Goal: Information Seeking & Learning: Learn about a topic

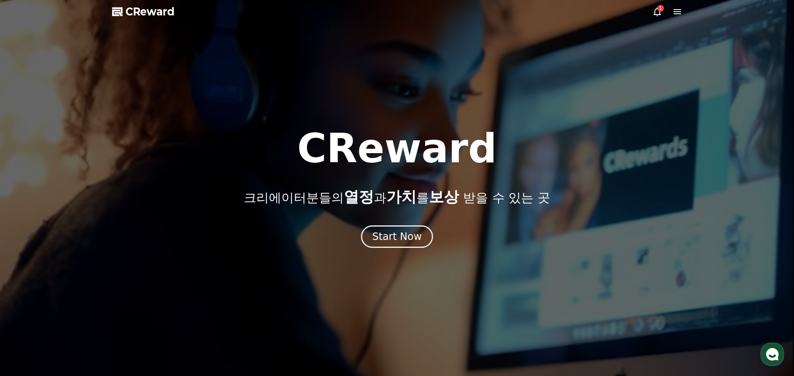
click at [654, 12] on icon at bounding box center [658, 12] width 10 height 10
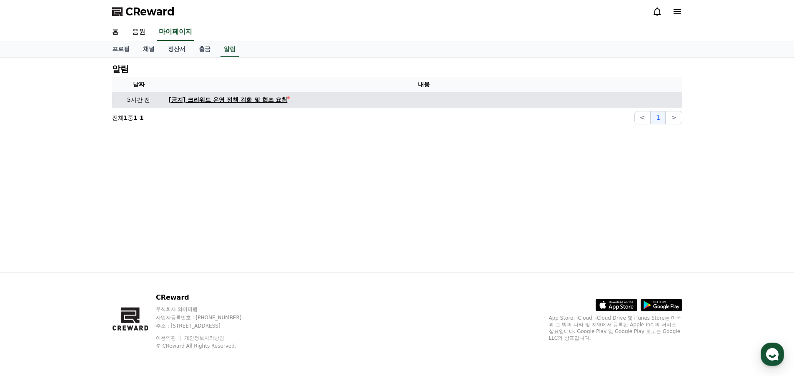
click at [236, 100] on div "[공지] 크리워드 운영 정책 강화 및 협조 요청" at bounding box center [228, 99] width 119 height 9
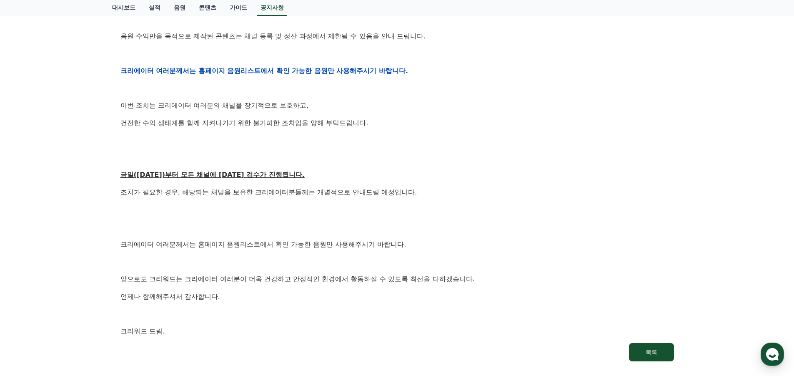
scroll to position [460, 0]
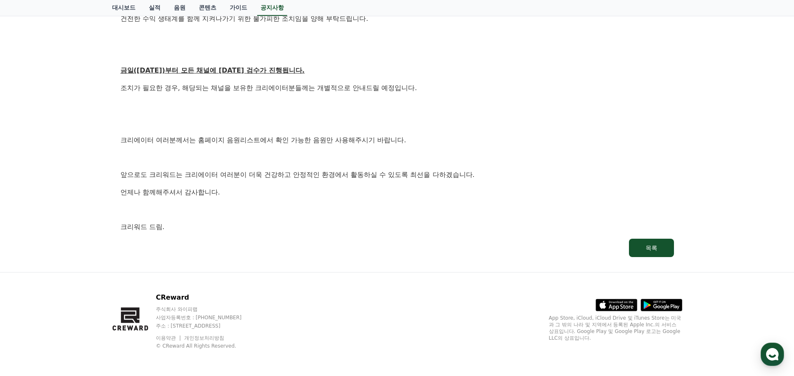
click at [232, 68] on u "금일([DATE])부터 모든 채널에 [DATE] 검수가 진행됩니다." at bounding box center [213, 70] width 184 height 8
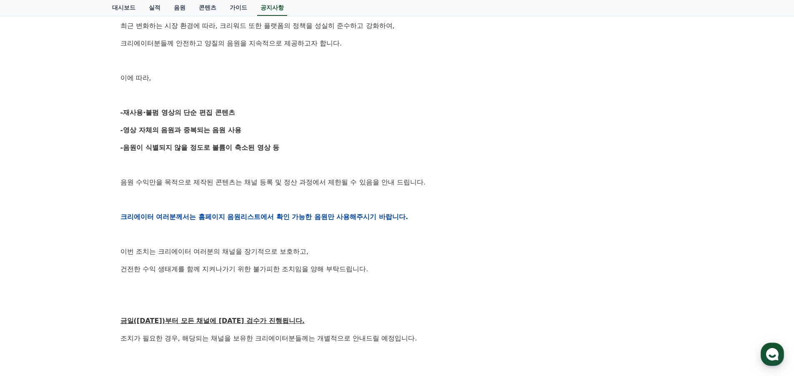
scroll to position [0, 0]
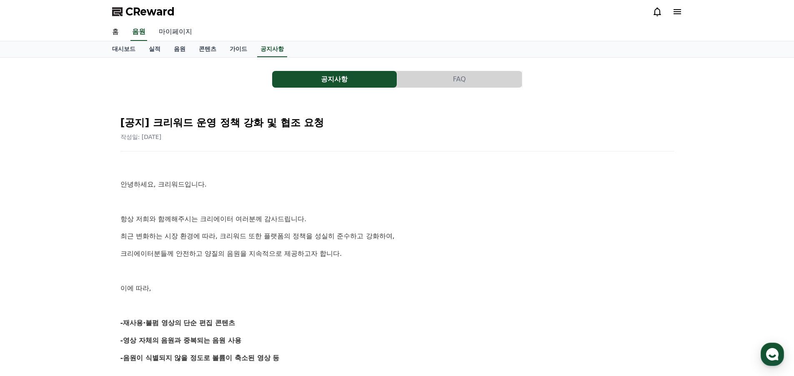
click at [182, 35] on link "마이페이지" at bounding box center [175, 32] width 47 height 18
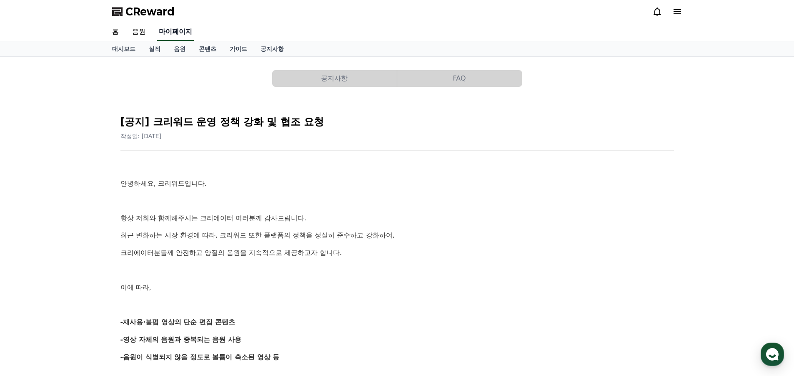
select select "**********"
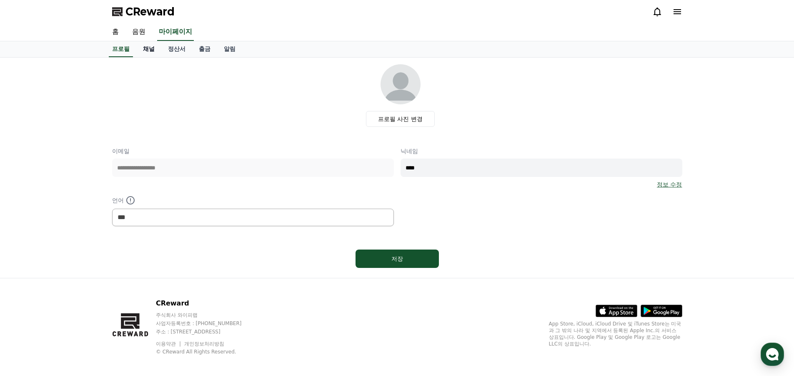
click at [143, 49] on link "채널" at bounding box center [148, 49] width 25 height 16
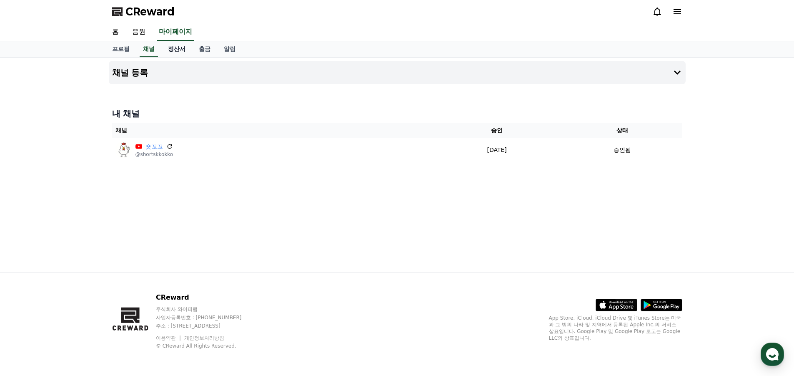
click at [166, 48] on link "정산서" at bounding box center [176, 49] width 31 height 16
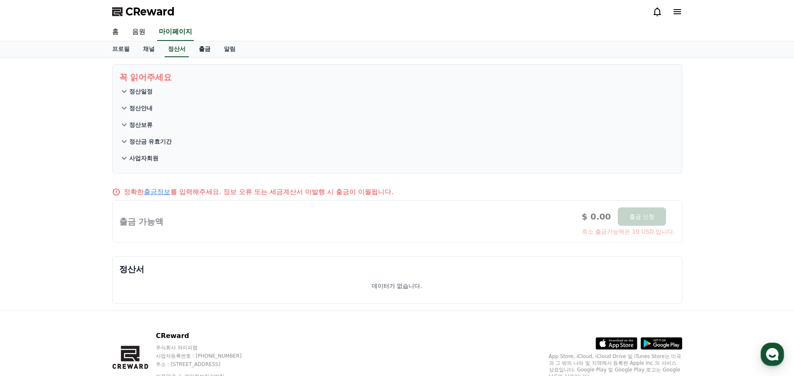
click at [208, 49] on link "출금" at bounding box center [204, 49] width 25 height 16
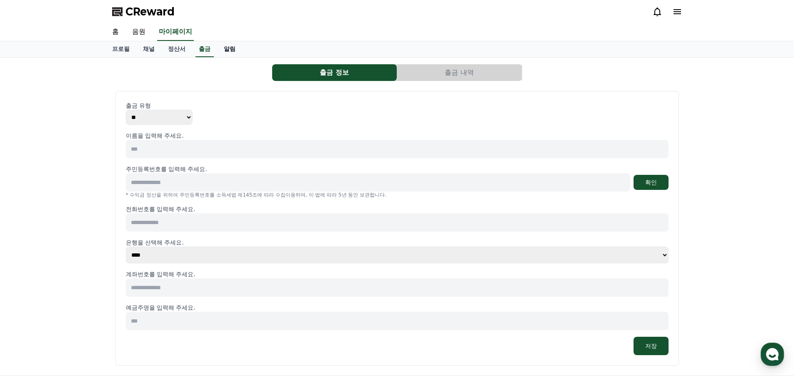
click at [237, 52] on link "알림" at bounding box center [229, 49] width 25 height 16
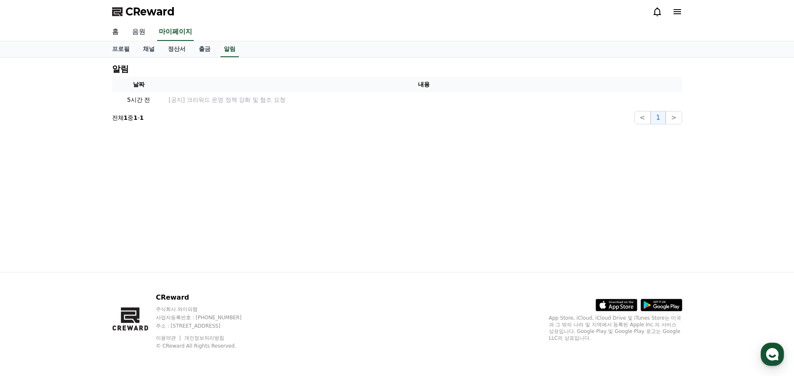
click at [138, 30] on link "음원" at bounding box center [139, 32] width 27 height 18
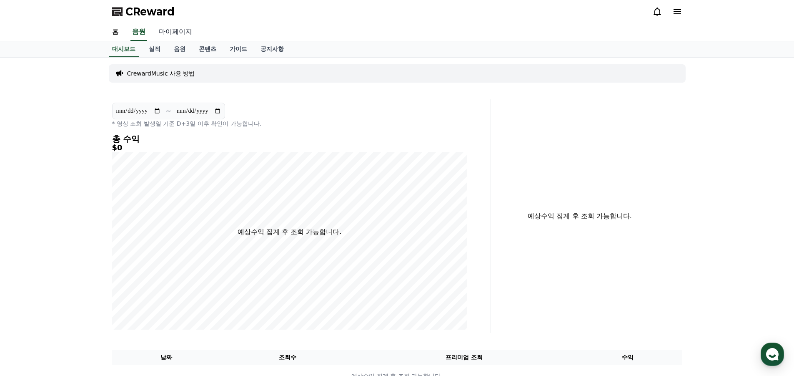
click at [178, 35] on link "마이페이지" at bounding box center [175, 32] width 47 height 18
select select "**********"
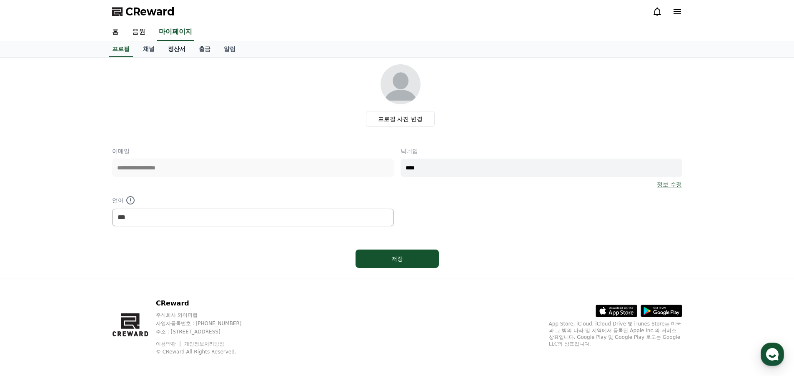
click at [179, 48] on link "정산서" at bounding box center [176, 49] width 31 height 16
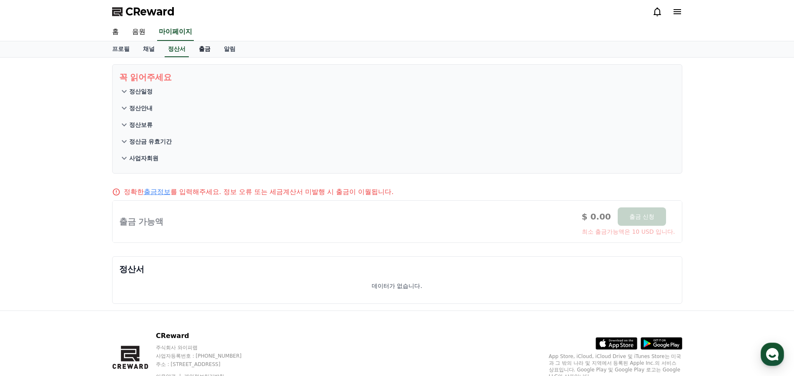
click at [200, 47] on link "출금" at bounding box center [204, 49] width 25 height 16
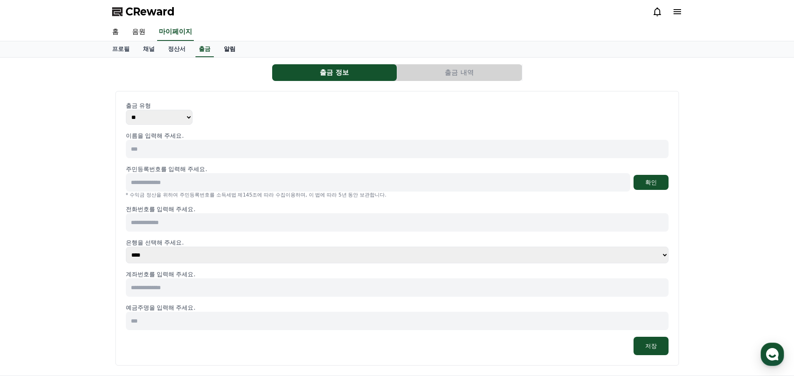
click at [241, 54] on link "알림" at bounding box center [229, 49] width 25 height 16
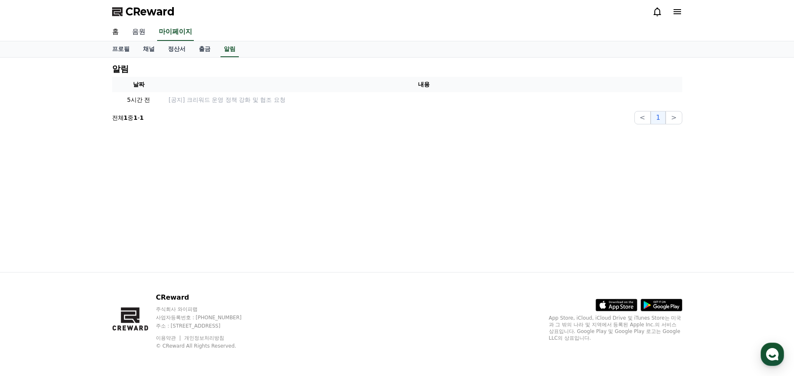
click at [133, 34] on link "음원" at bounding box center [139, 32] width 27 height 18
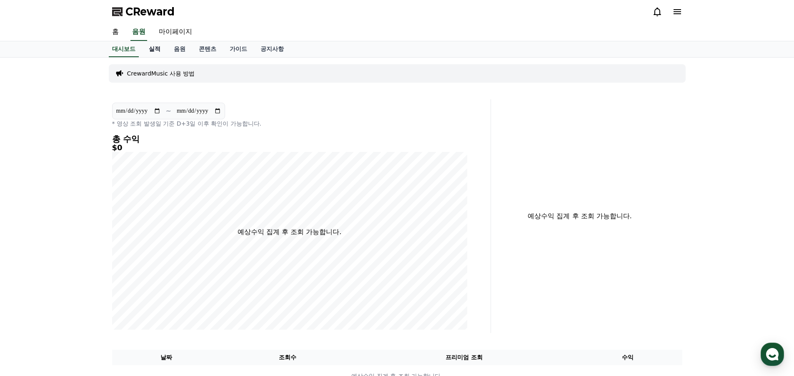
click at [155, 51] on link "실적" at bounding box center [154, 49] width 25 height 16
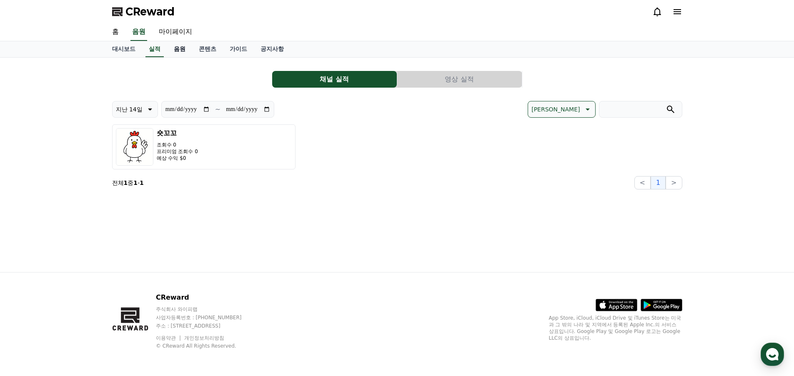
click at [178, 53] on link "음원" at bounding box center [179, 49] width 25 height 16
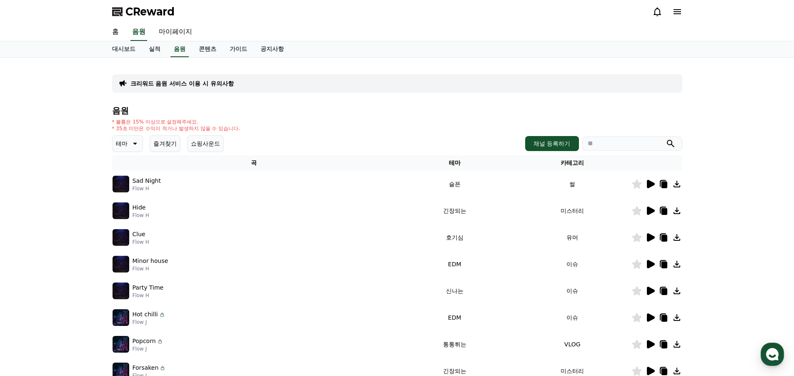
click at [649, 184] on icon at bounding box center [651, 184] width 8 height 8
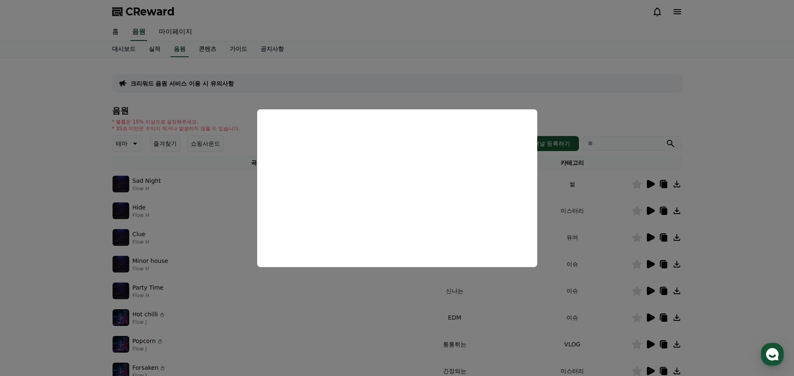
click at [721, 258] on button "close modal" at bounding box center [397, 188] width 794 height 376
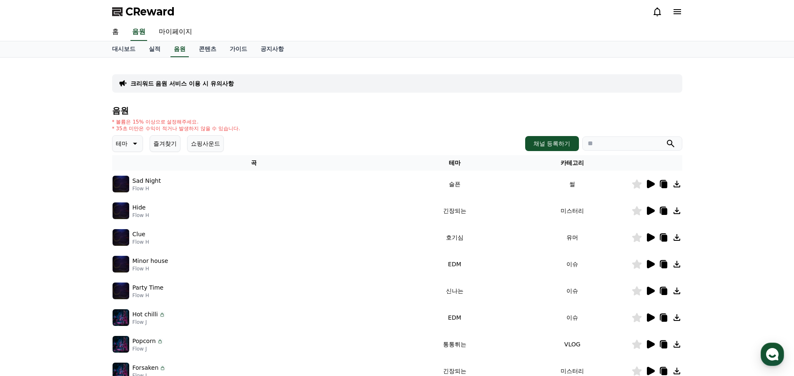
click at [648, 211] on icon at bounding box center [651, 210] width 8 height 8
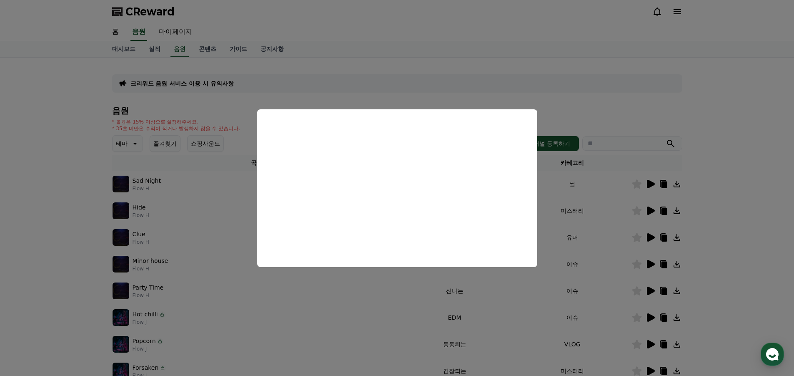
click at [717, 213] on button "close modal" at bounding box center [397, 188] width 794 height 376
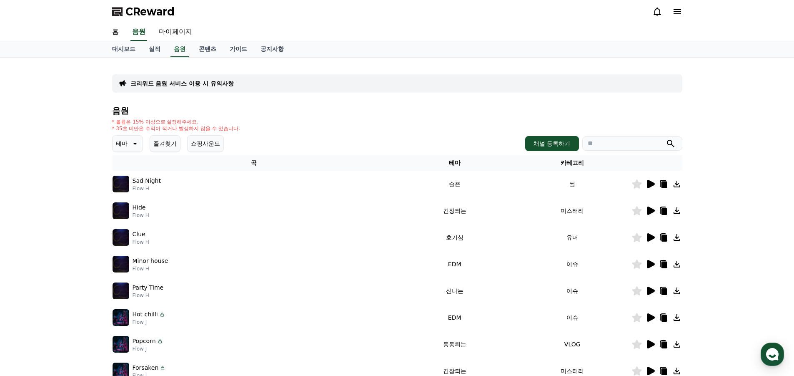
click at [644, 236] on div at bounding box center [657, 237] width 50 height 10
click at [648, 236] on icon at bounding box center [651, 237] width 8 height 8
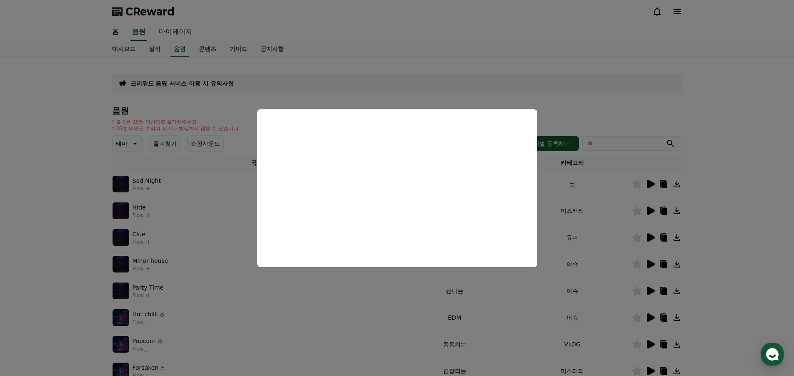
click at [718, 228] on button "close modal" at bounding box center [397, 188] width 794 height 376
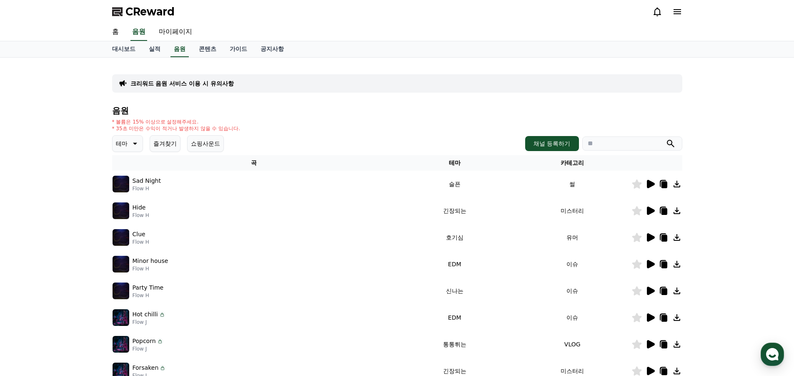
click at [648, 265] on icon at bounding box center [651, 264] width 8 height 8
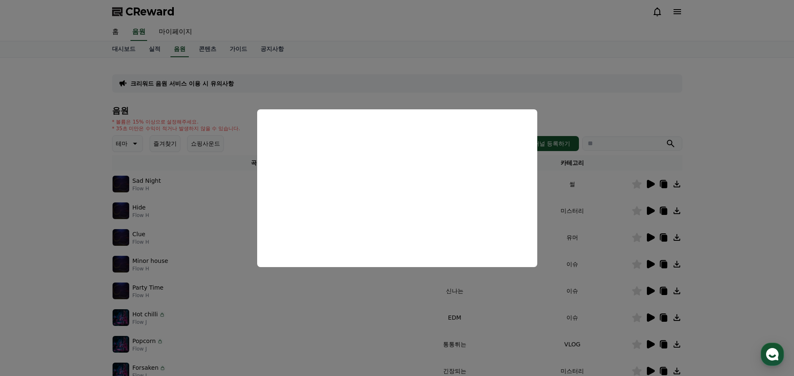
click at [749, 234] on button "close modal" at bounding box center [397, 188] width 794 height 376
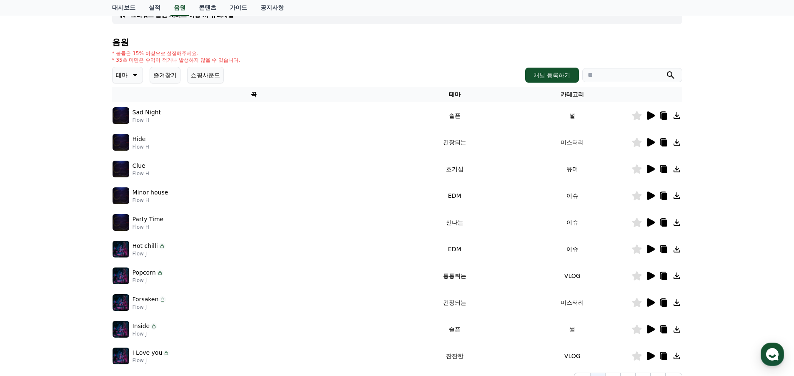
scroll to position [83, 0]
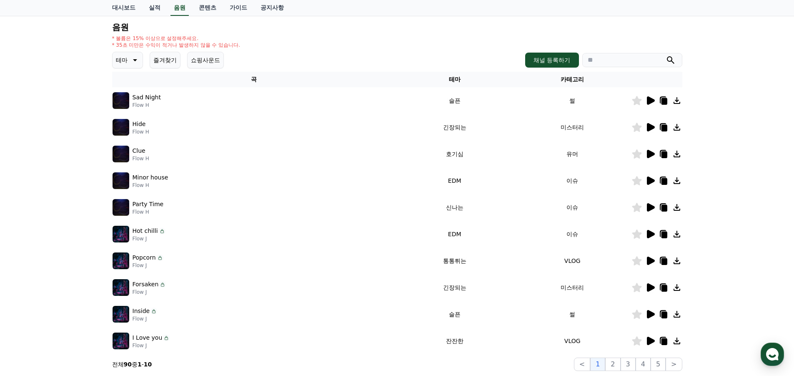
click at [651, 181] on icon at bounding box center [651, 180] width 8 height 8
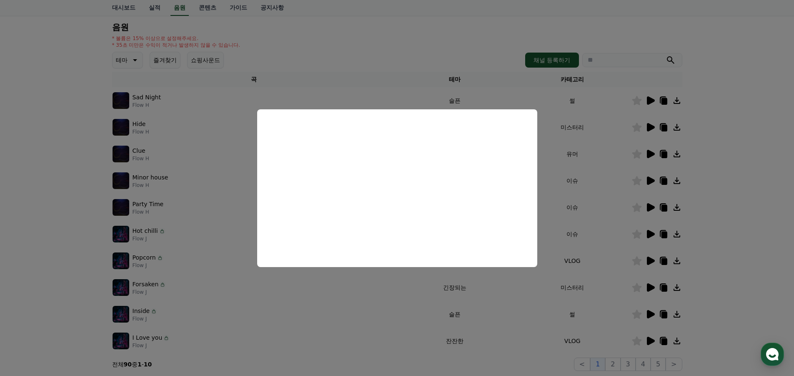
click at [737, 217] on button "close modal" at bounding box center [397, 188] width 794 height 376
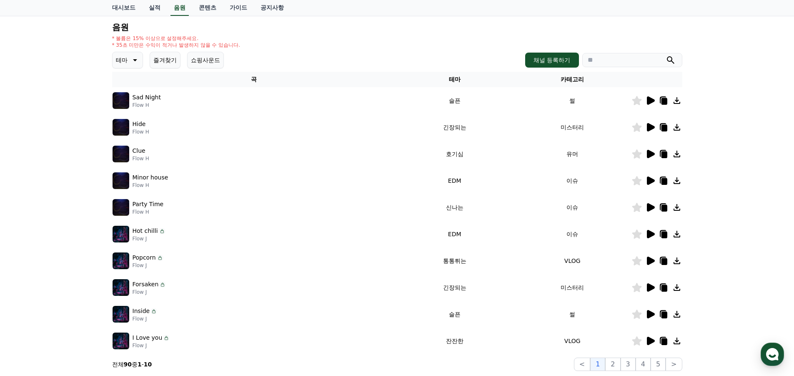
click at [654, 205] on icon at bounding box center [651, 207] width 10 height 10
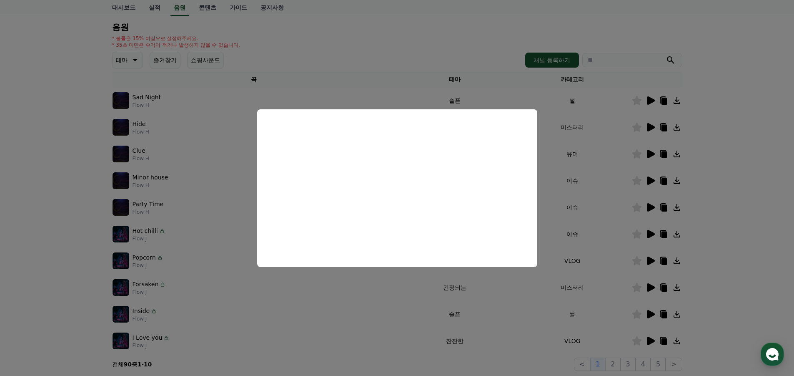
click at [746, 254] on button "close modal" at bounding box center [397, 188] width 794 height 376
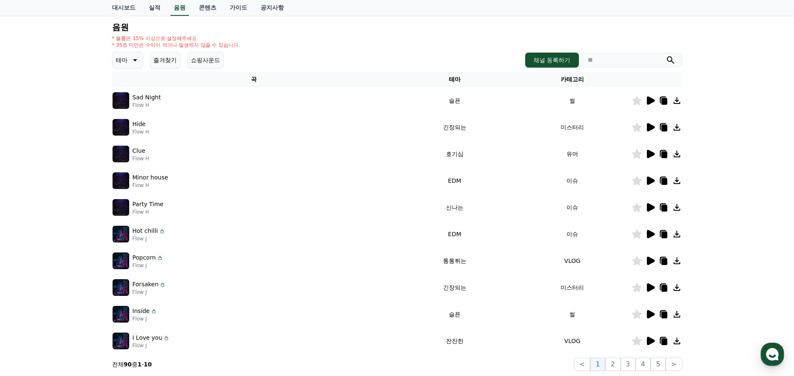
click at [650, 235] on icon at bounding box center [651, 234] width 8 height 8
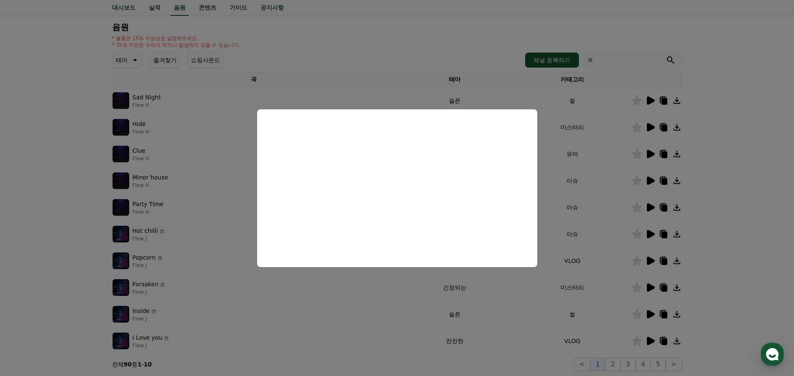
click at [713, 255] on button "close modal" at bounding box center [397, 188] width 794 height 376
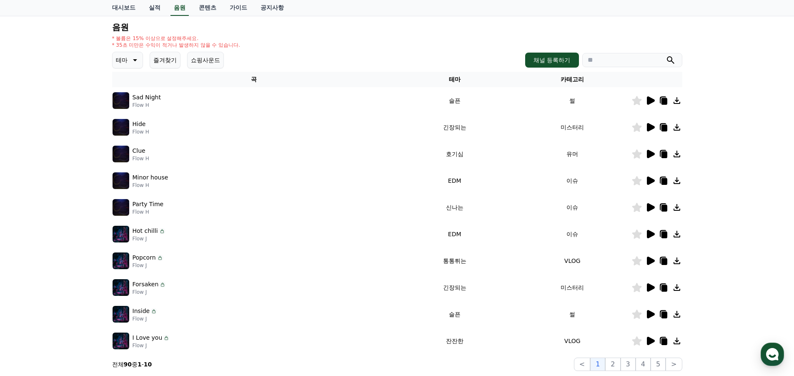
click at [650, 238] on icon at bounding box center [651, 234] width 10 height 10
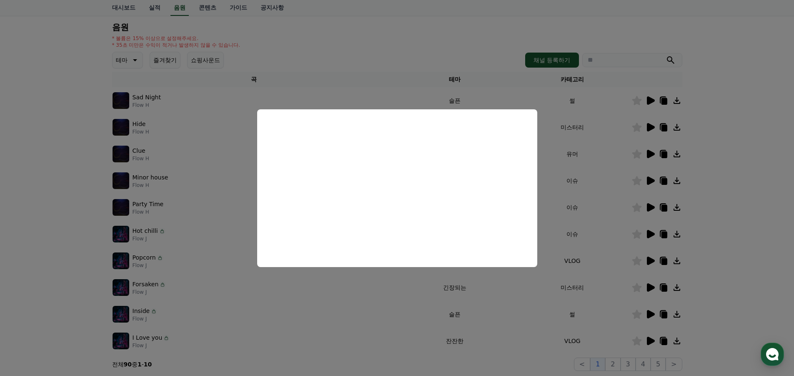
drag, startPoint x: 741, startPoint y: 242, endPoint x: 690, endPoint y: 258, distance: 53.4
click at [741, 241] on button "close modal" at bounding box center [397, 188] width 794 height 376
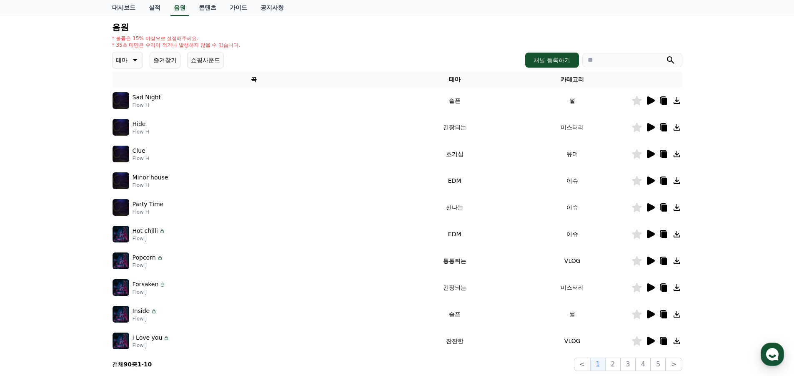
click at [656, 261] on div at bounding box center [657, 261] width 50 height 10
click at [654, 261] on icon at bounding box center [651, 260] width 8 height 8
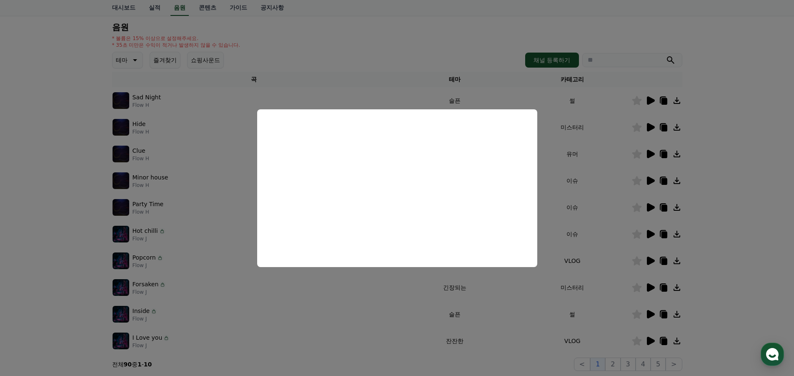
click at [725, 261] on button "close modal" at bounding box center [397, 188] width 794 height 376
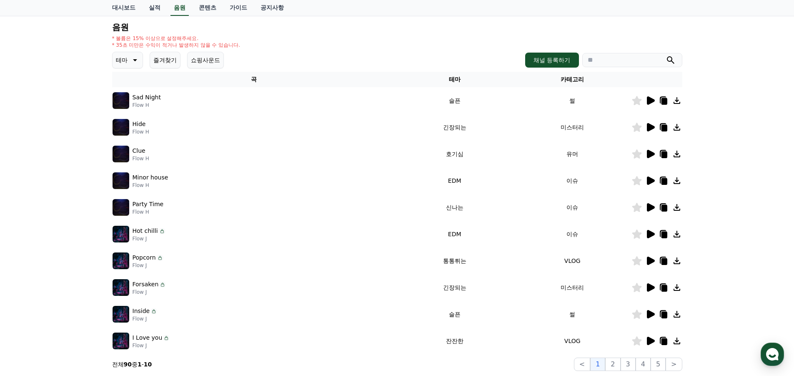
click at [651, 288] on icon at bounding box center [651, 287] width 8 height 8
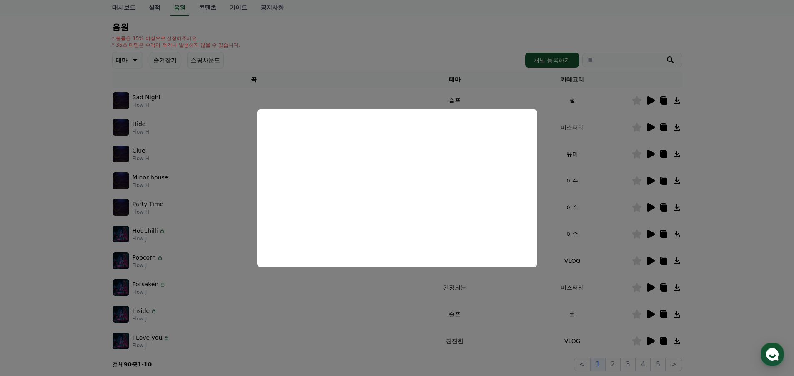
click at [650, 317] on button "close modal" at bounding box center [397, 188] width 794 height 376
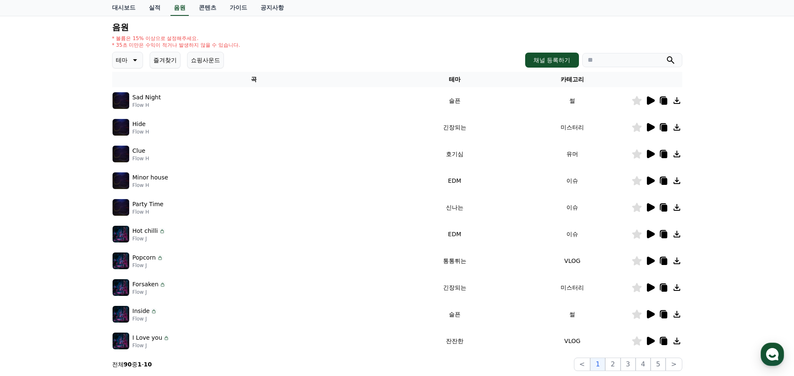
click at [652, 316] on icon at bounding box center [651, 314] width 10 height 10
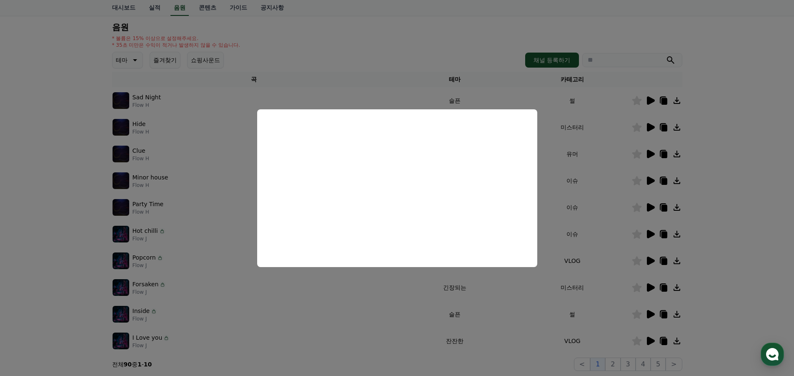
click at [625, 352] on button "close modal" at bounding box center [397, 188] width 794 height 376
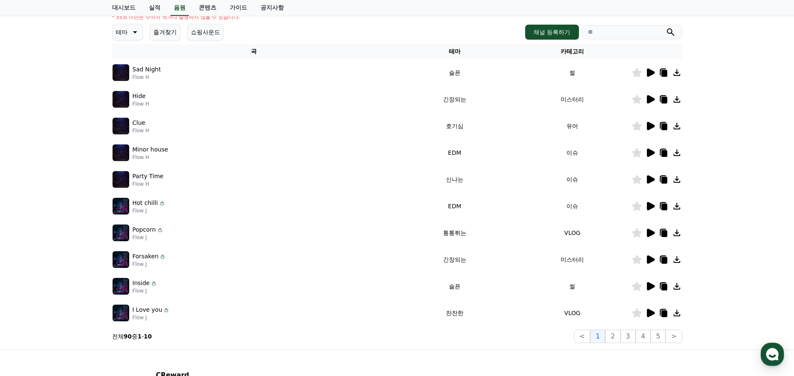
scroll to position [125, 0]
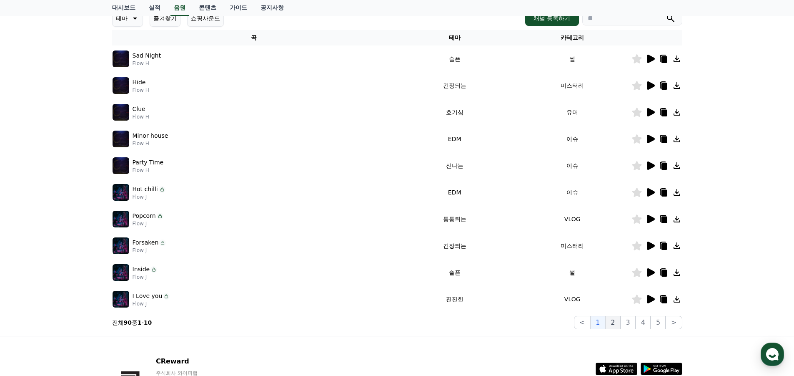
click at [615, 328] on button "2" at bounding box center [613, 322] width 15 height 13
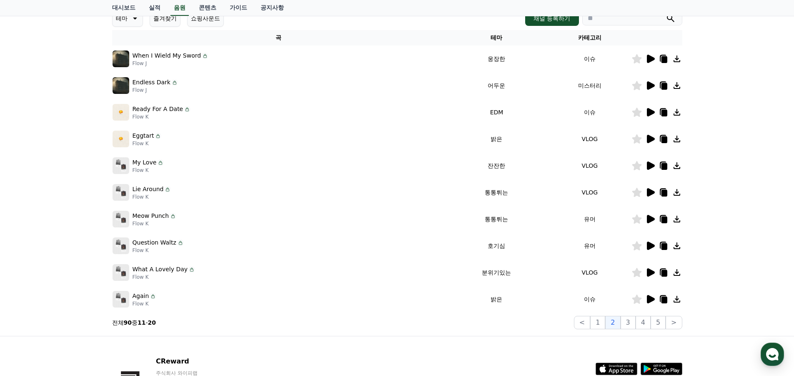
click at [695, 242] on div "크리워드 음원 서비스 이용 시 유의사항 음원 * 볼륨은 15% 이상으로 설정해주세요. * 35초 미만은 수익이 적거나 발생하지 않을 수 있습니…" at bounding box center [397, 133] width 794 height 403
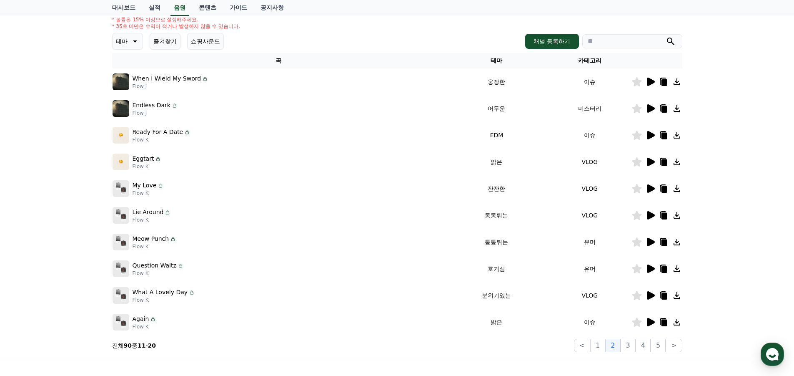
scroll to position [83, 0]
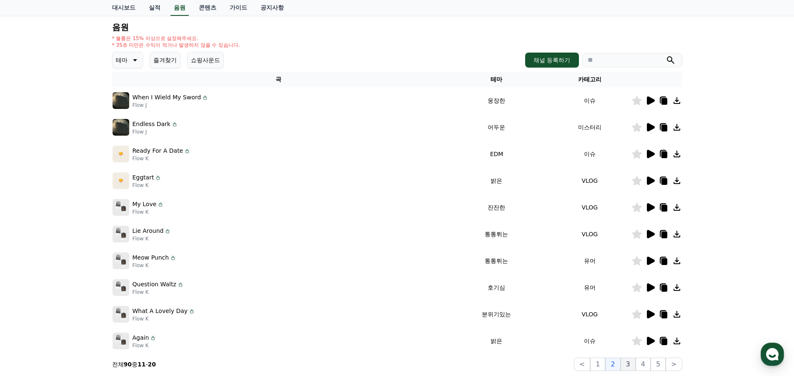
click at [630, 362] on button "3" at bounding box center [628, 363] width 15 height 13
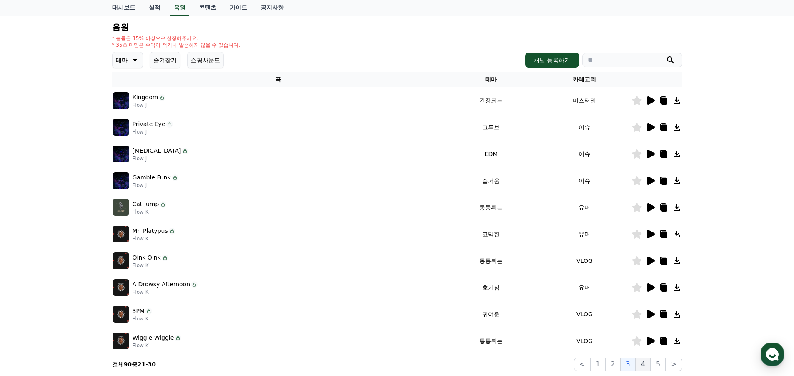
click at [645, 366] on button "4" at bounding box center [643, 363] width 15 height 13
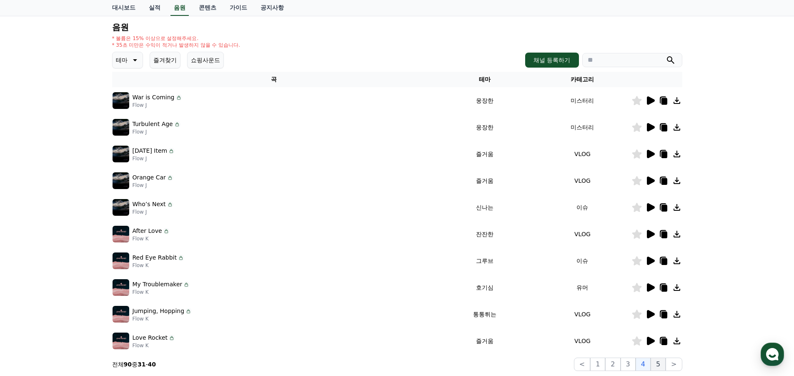
click at [659, 365] on button "5" at bounding box center [658, 363] width 15 height 13
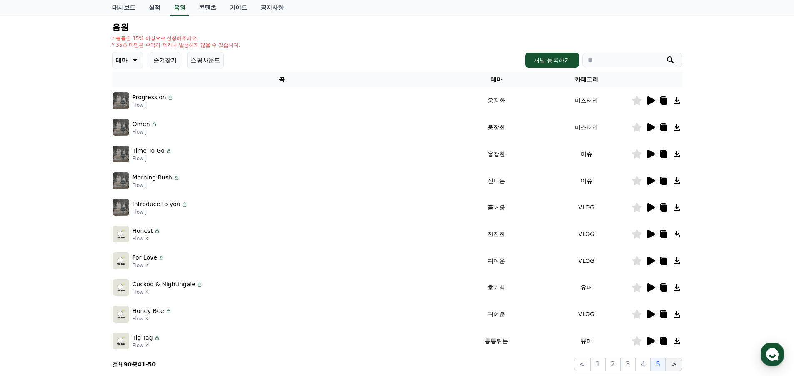
click at [678, 366] on button ">" at bounding box center [674, 363] width 16 height 13
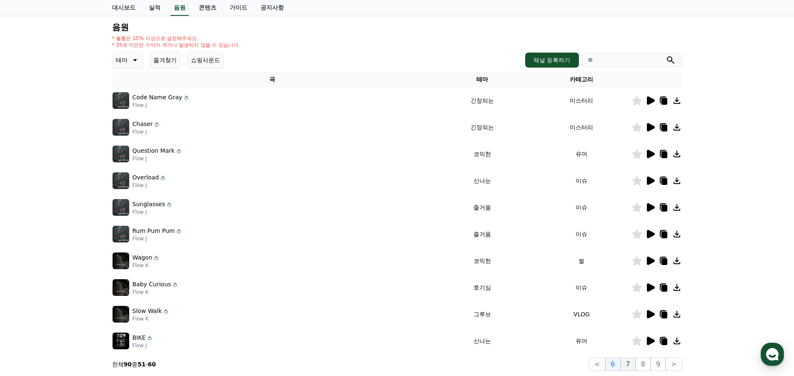
click at [634, 361] on button "7" at bounding box center [628, 363] width 15 height 13
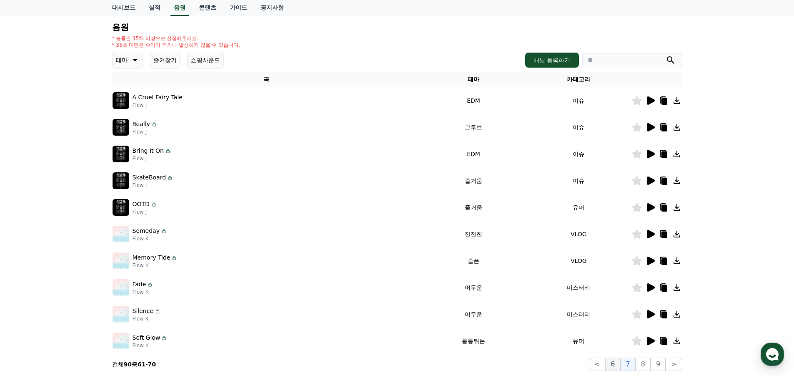
click at [621, 363] on button "6" at bounding box center [613, 363] width 15 height 13
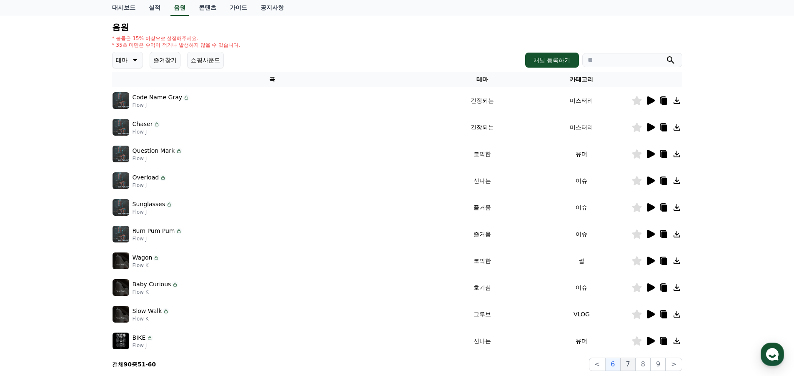
click at [628, 364] on button "7" at bounding box center [628, 363] width 15 height 13
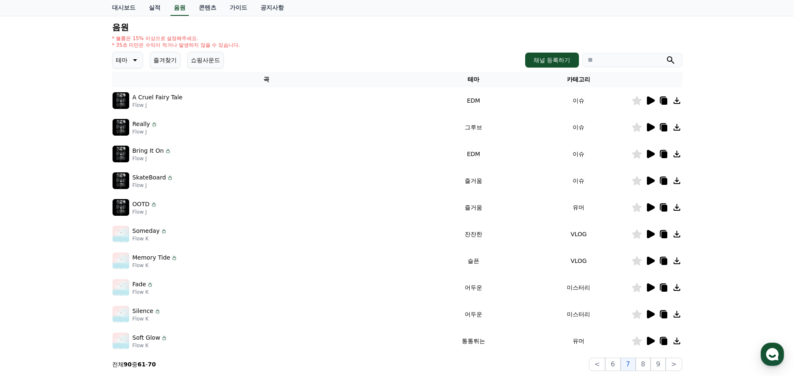
click at [653, 340] on icon at bounding box center [651, 341] width 8 height 8
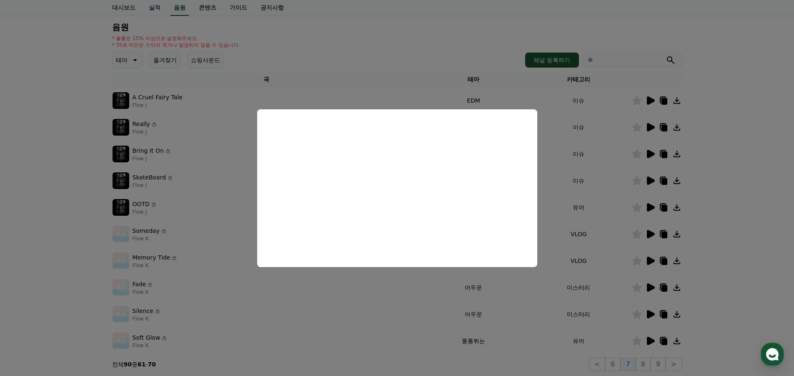
click at [722, 312] on button "close modal" at bounding box center [397, 188] width 794 height 376
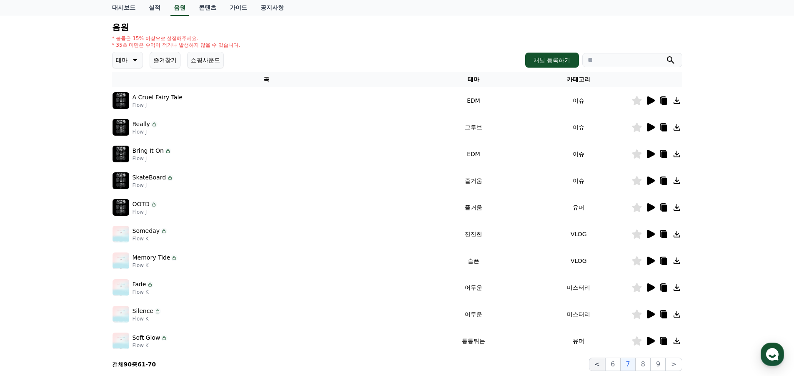
click at [605, 365] on button "<" at bounding box center [597, 363] width 16 height 13
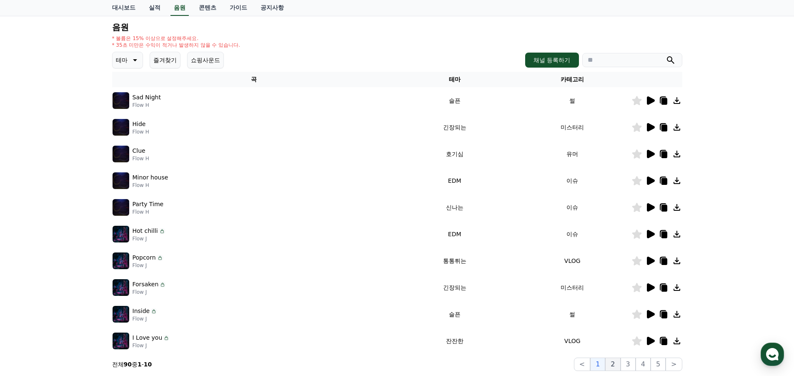
click at [619, 362] on button "2" at bounding box center [613, 363] width 15 height 13
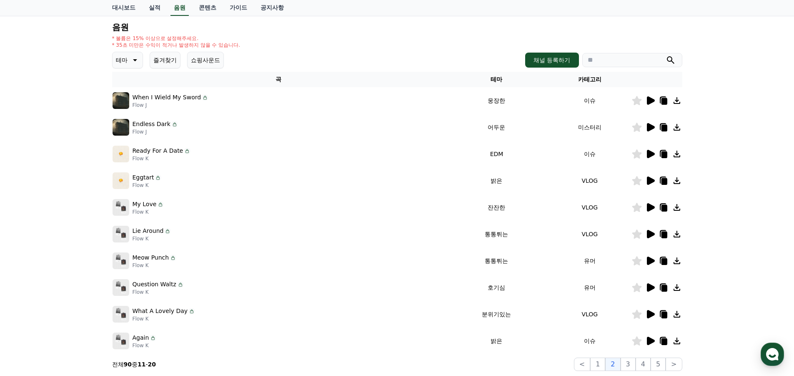
click at [653, 264] on icon at bounding box center [651, 261] width 10 height 10
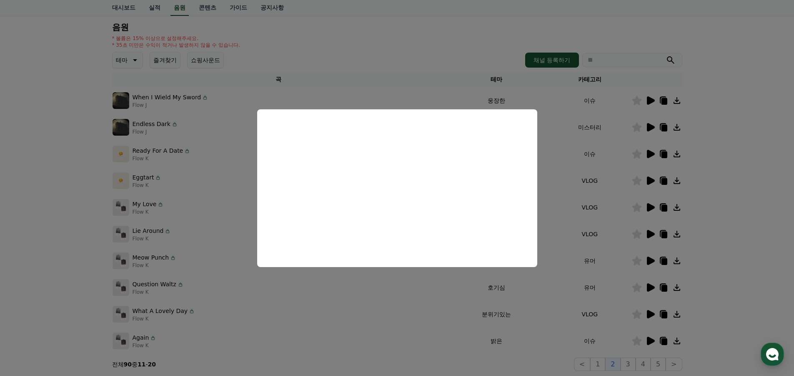
click at [719, 288] on button "close modal" at bounding box center [397, 188] width 794 height 376
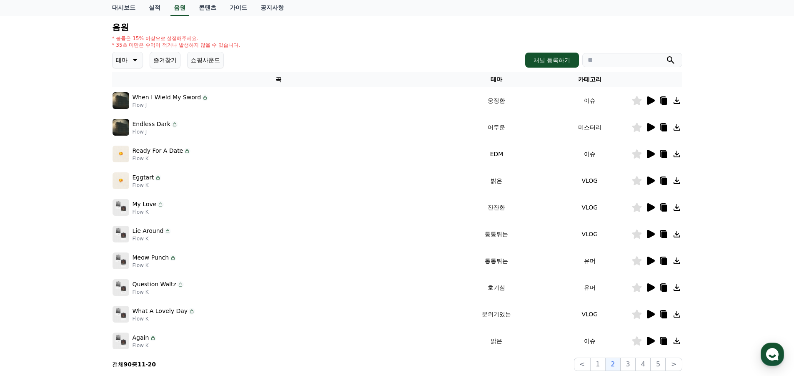
click at [649, 286] on icon at bounding box center [651, 287] width 8 height 8
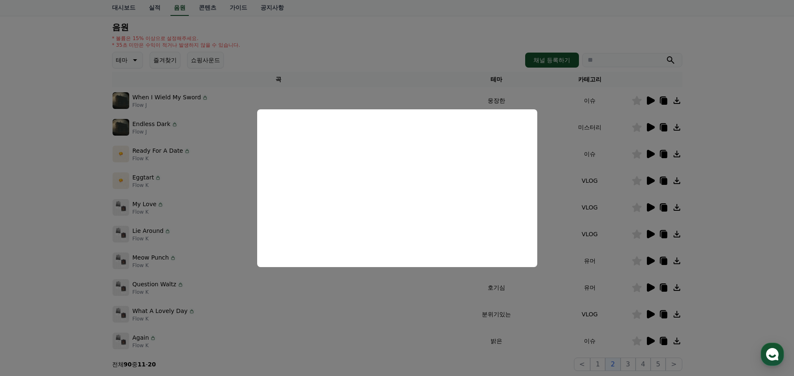
click at [720, 312] on button "close modal" at bounding box center [397, 188] width 794 height 376
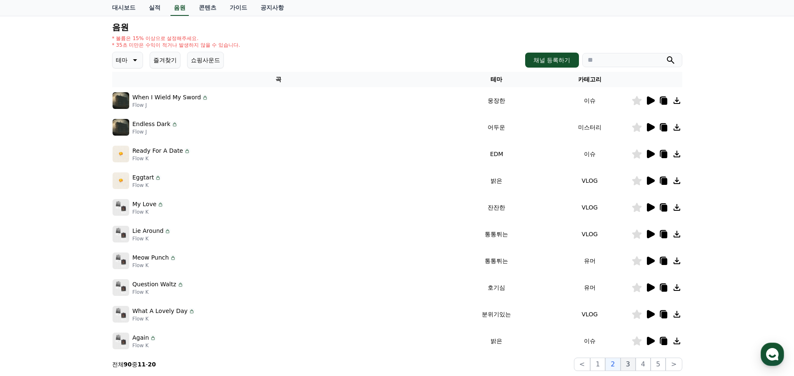
click at [633, 364] on button "3" at bounding box center [628, 363] width 15 height 13
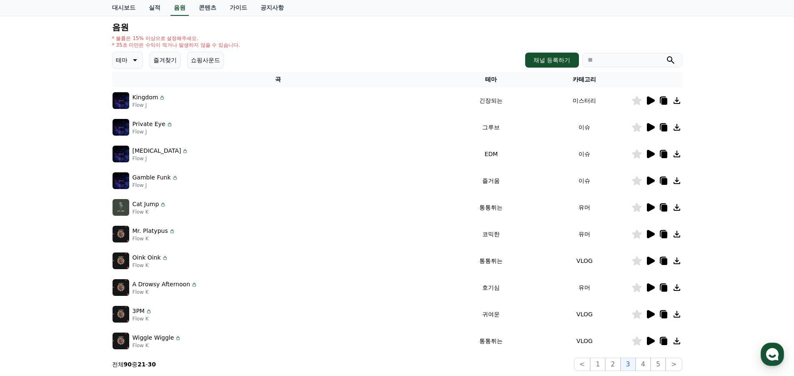
click at [648, 286] on icon at bounding box center [651, 287] width 8 height 8
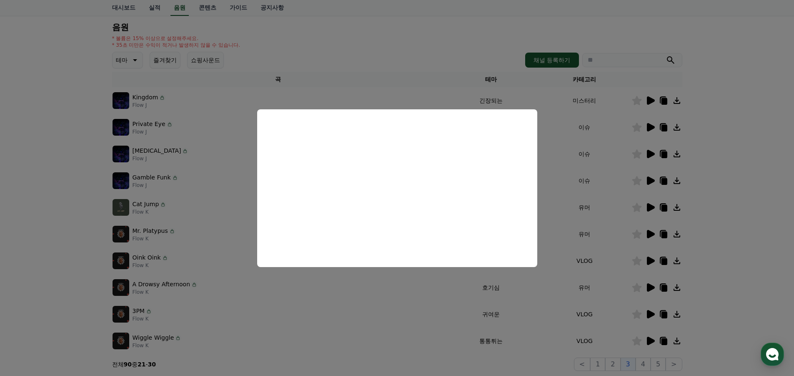
drag, startPoint x: 727, startPoint y: 292, endPoint x: 704, endPoint y: 307, distance: 28.3
click at [727, 292] on button "close modal" at bounding box center [397, 188] width 794 height 376
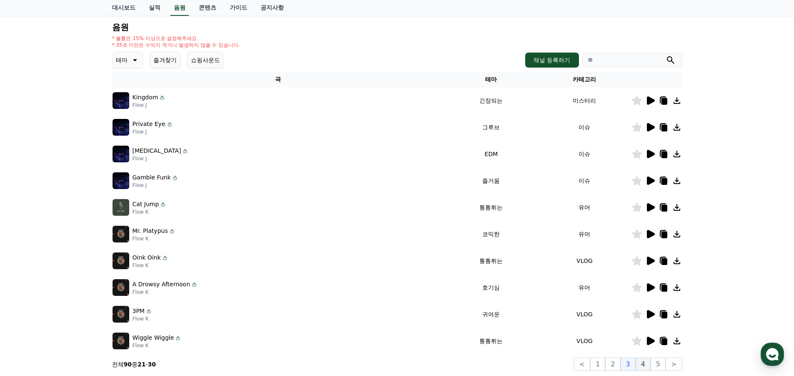
click at [644, 365] on button "4" at bounding box center [643, 363] width 15 height 13
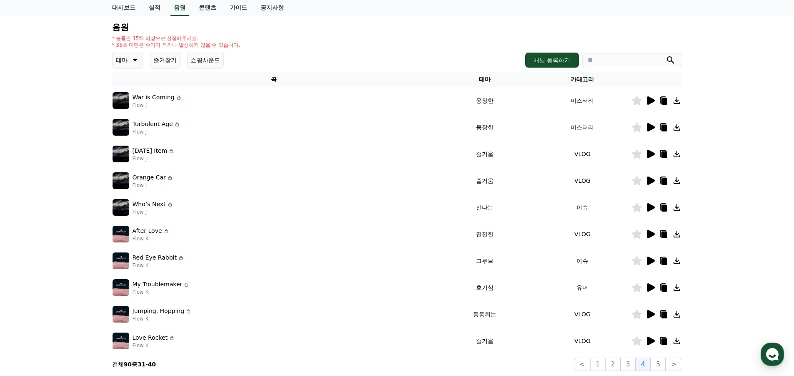
click at [651, 286] on icon at bounding box center [651, 287] width 8 height 8
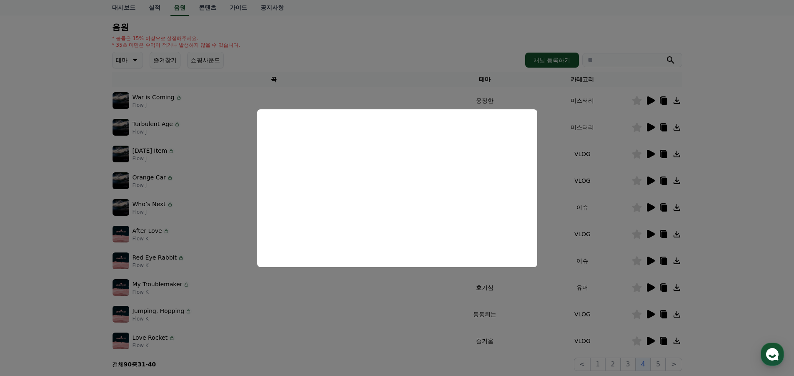
click at [710, 311] on button "close modal" at bounding box center [397, 188] width 794 height 376
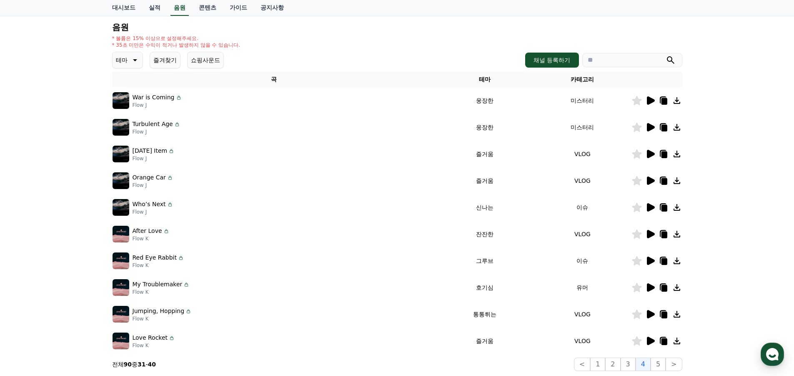
drag, startPoint x: 178, startPoint y: 284, endPoint x: 129, endPoint y: 283, distance: 49.6
click at [129, 283] on div "My Troublemaker Flow K" at bounding box center [275, 287] width 324 height 17
copy div "My Troublemaker"
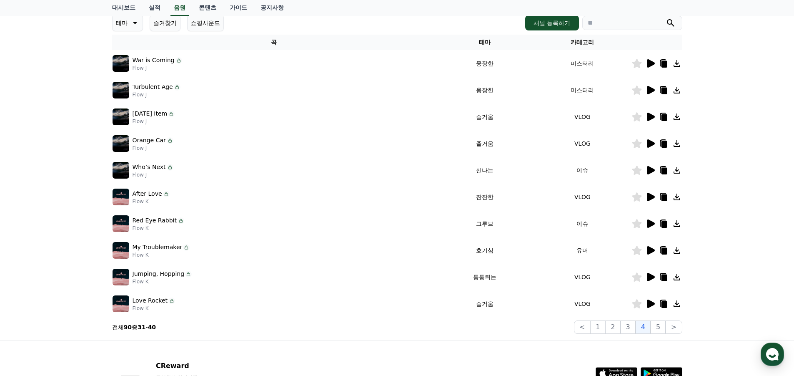
scroll to position [167, 0]
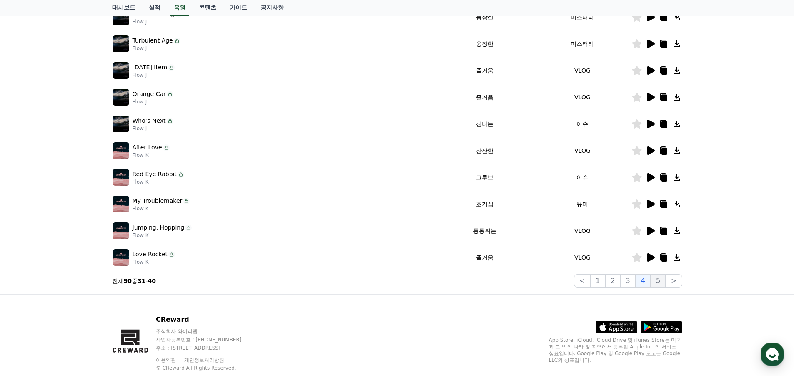
click at [658, 282] on button "5" at bounding box center [658, 280] width 15 height 13
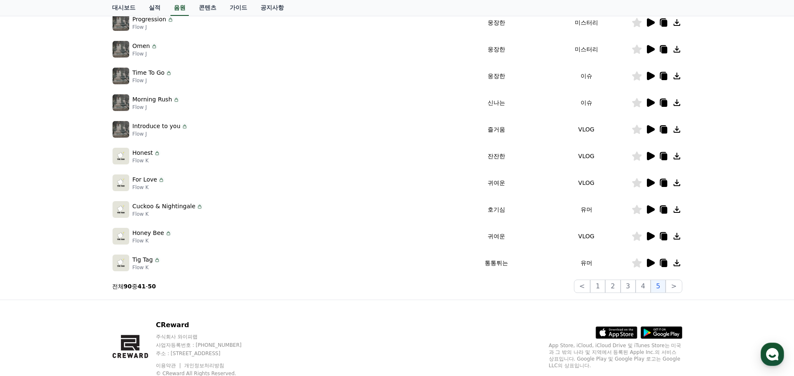
scroll to position [125, 0]
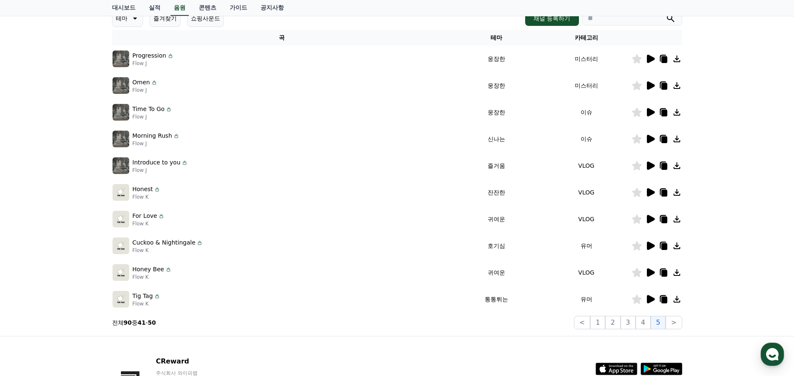
click at [649, 247] on icon at bounding box center [651, 245] width 8 height 8
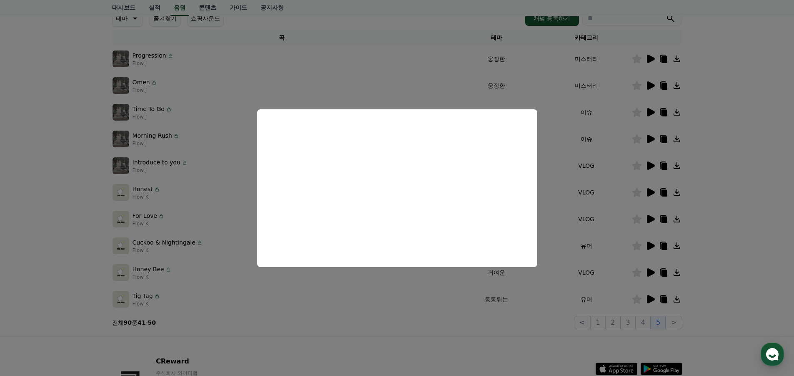
drag, startPoint x: 712, startPoint y: 282, endPoint x: 664, endPoint y: 299, distance: 50.5
click at [711, 283] on button "close modal" at bounding box center [397, 188] width 794 height 376
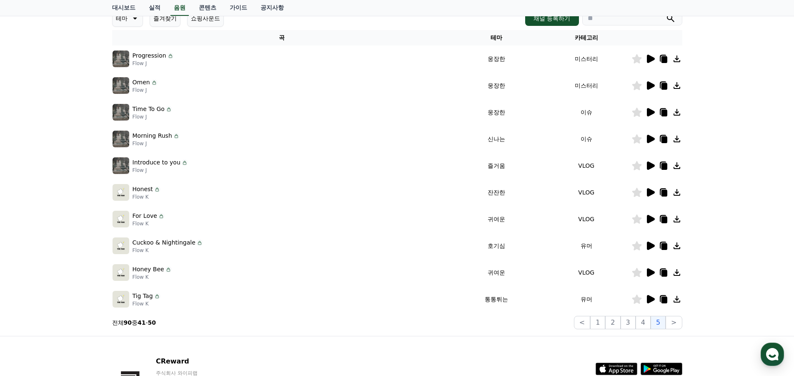
click at [653, 299] on icon at bounding box center [651, 299] width 8 height 8
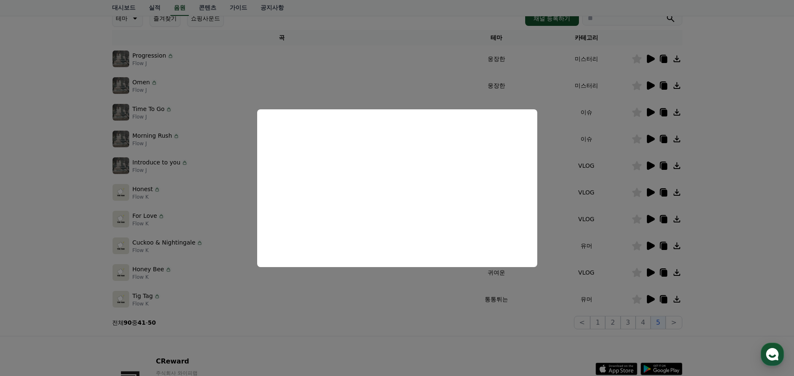
click at [724, 282] on button "close modal" at bounding box center [397, 188] width 794 height 376
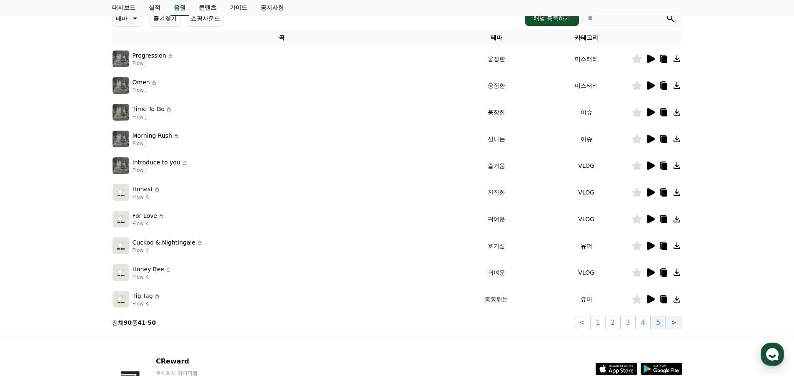
click at [673, 326] on button ">" at bounding box center [674, 322] width 16 height 13
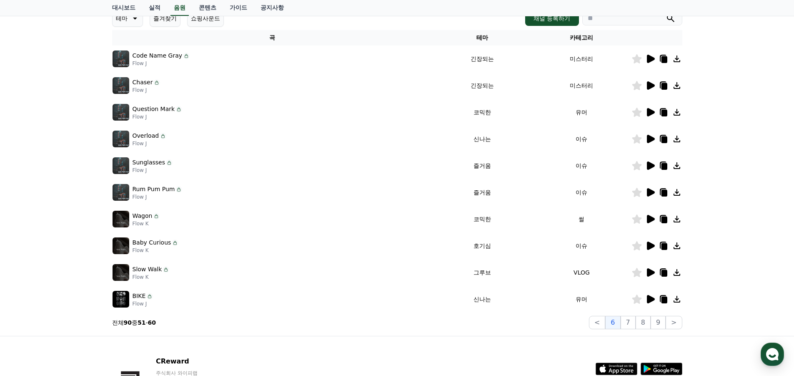
click at [655, 297] on icon at bounding box center [651, 299] width 10 height 10
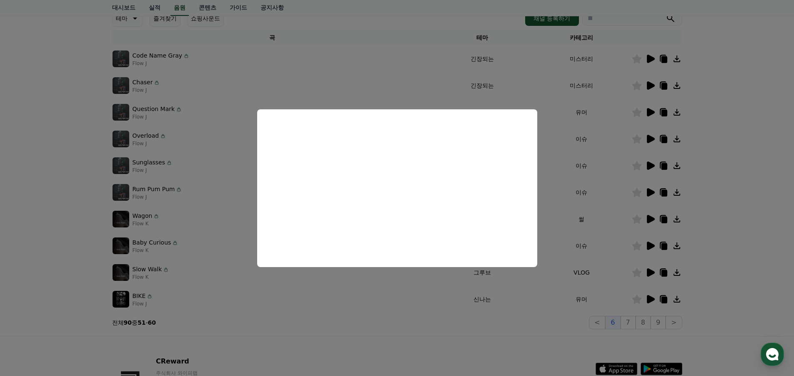
click at [740, 234] on button "close modal" at bounding box center [397, 188] width 794 height 376
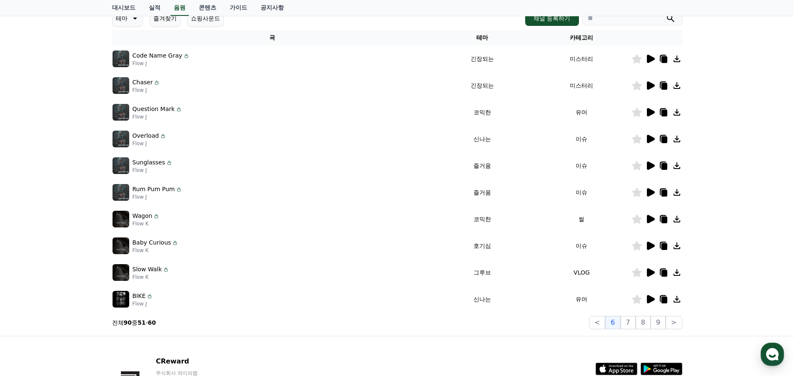
click at [649, 116] on icon at bounding box center [651, 112] width 8 height 8
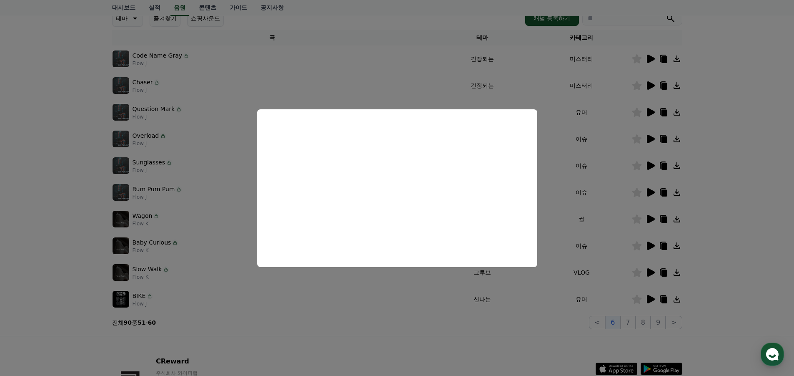
drag, startPoint x: 716, startPoint y: 352, endPoint x: 713, endPoint y: 348, distance: 5.0
click at [716, 352] on button "close modal" at bounding box center [397, 188] width 794 height 376
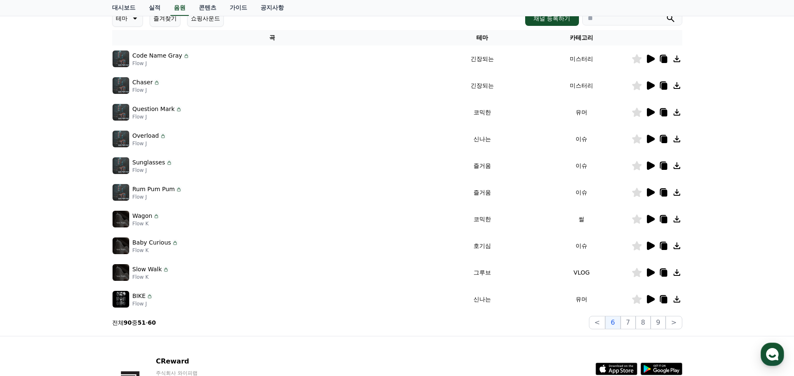
click at [649, 218] on icon at bounding box center [651, 219] width 8 height 8
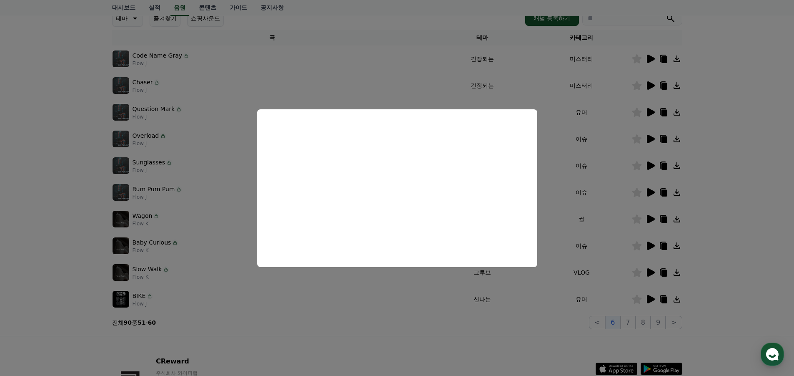
click at [678, 318] on button "close modal" at bounding box center [397, 188] width 794 height 376
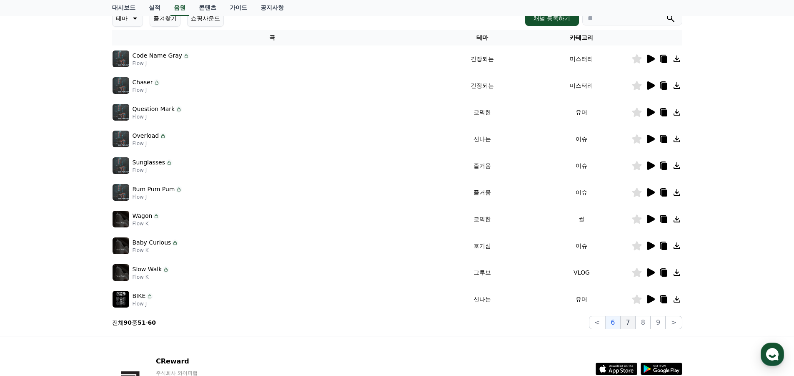
click at [628, 319] on button "7" at bounding box center [628, 322] width 15 height 13
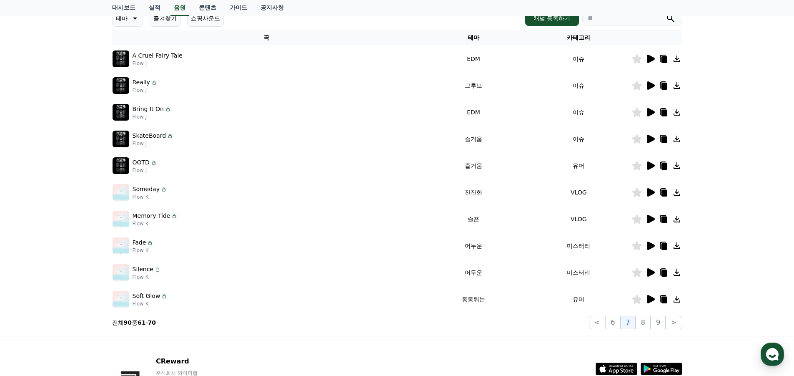
click at [655, 299] on icon at bounding box center [651, 299] width 8 height 8
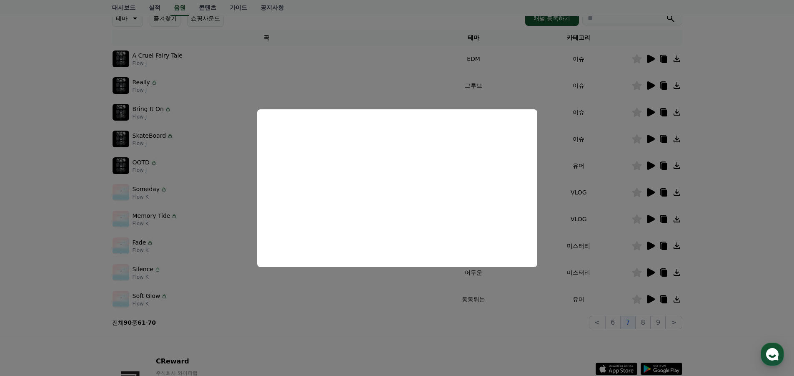
click at [607, 338] on button "close modal" at bounding box center [397, 188] width 794 height 376
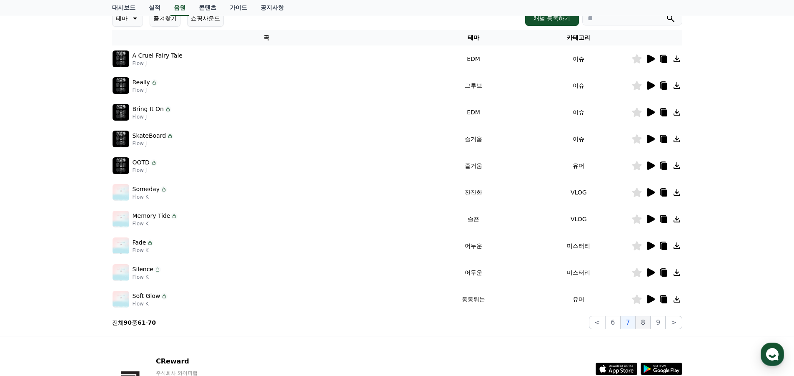
click at [645, 324] on button "8" at bounding box center [643, 322] width 15 height 13
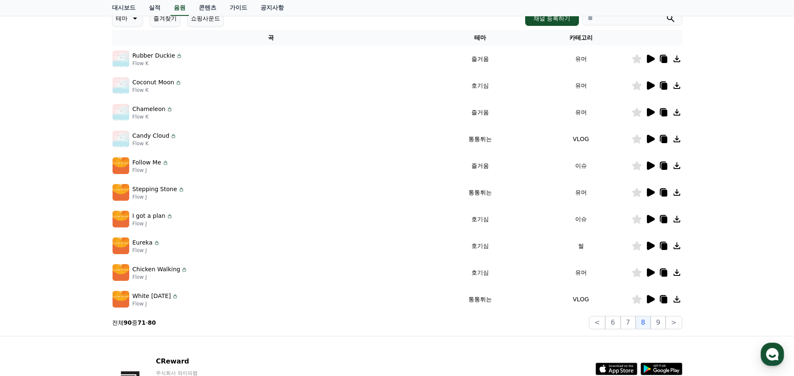
click at [652, 193] on icon at bounding box center [651, 192] width 8 height 8
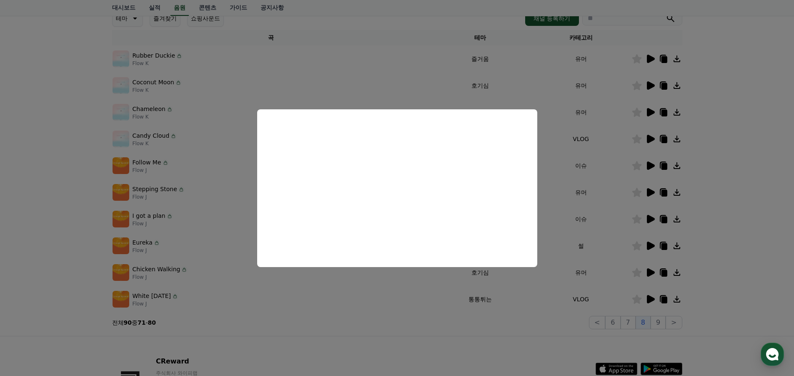
click at [729, 218] on button "close modal" at bounding box center [397, 188] width 794 height 376
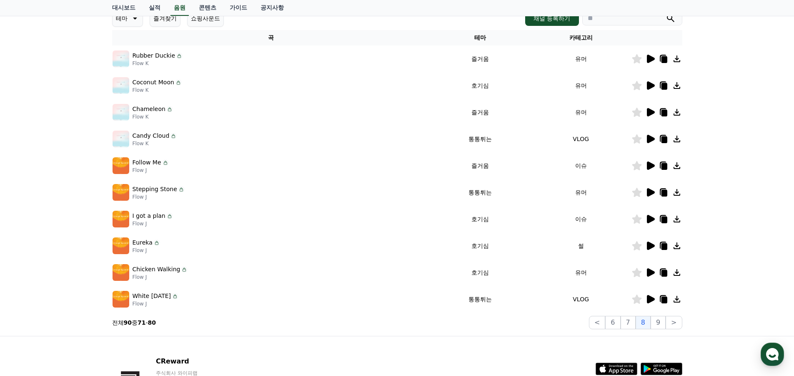
click at [652, 217] on icon at bounding box center [651, 219] width 8 height 8
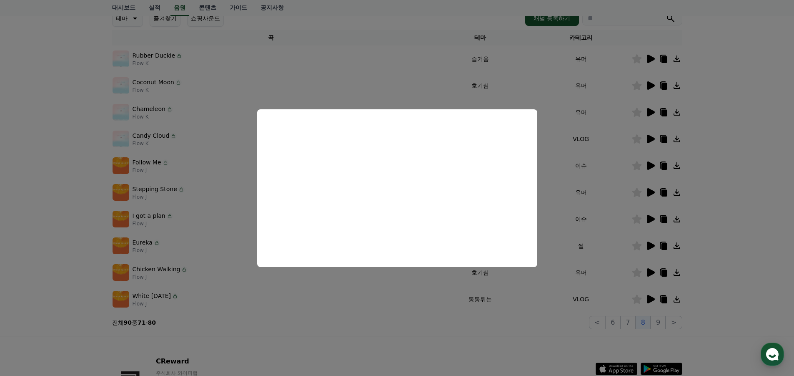
click at [725, 109] on button "close modal" at bounding box center [397, 188] width 794 height 376
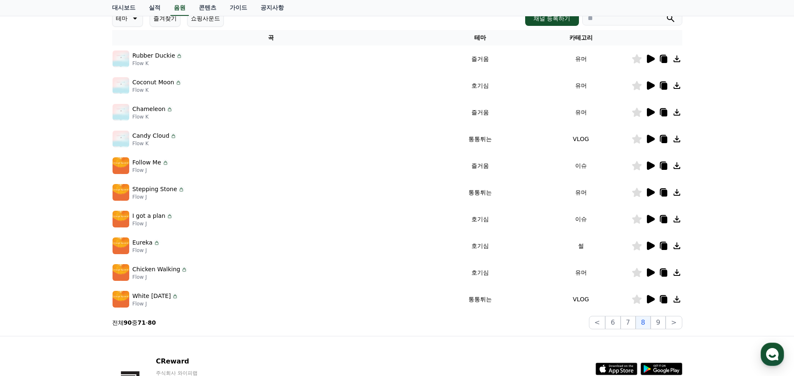
click at [648, 83] on icon at bounding box center [651, 85] width 8 height 8
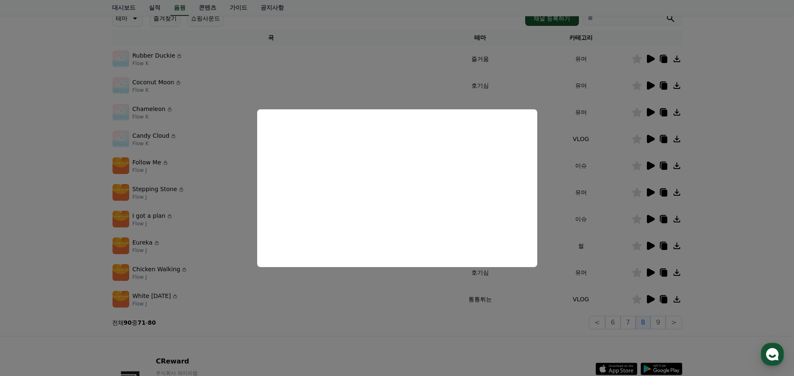
click at [720, 148] on button "close modal" at bounding box center [397, 188] width 794 height 376
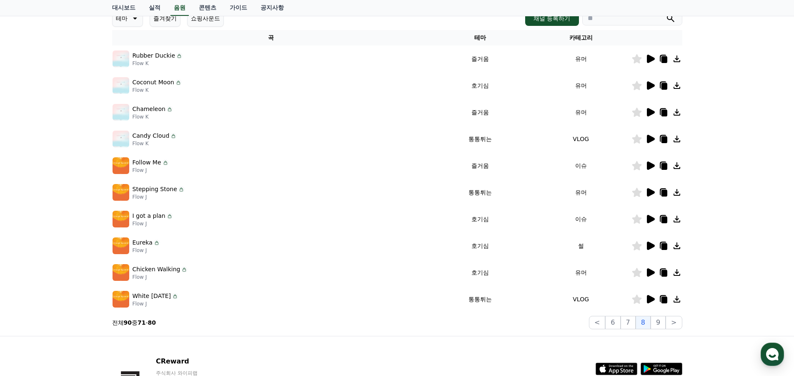
click at [652, 109] on icon at bounding box center [651, 112] width 10 height 10
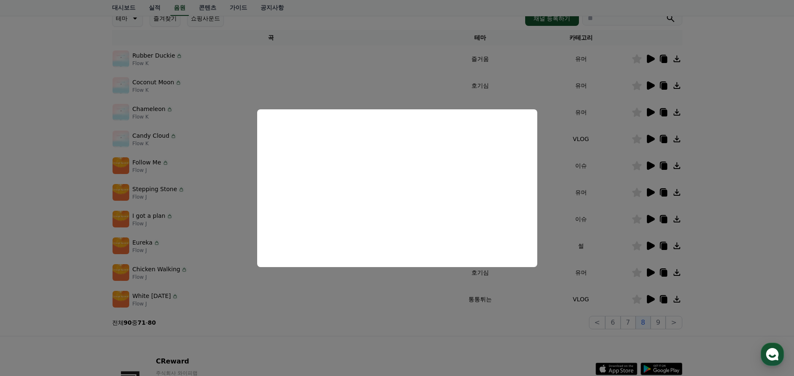
click at [745, 183] on button "close modal" at bounding box center [397, 188] width 794 height 376
